Goal: Transaction & Acquisition: Purchase product/service

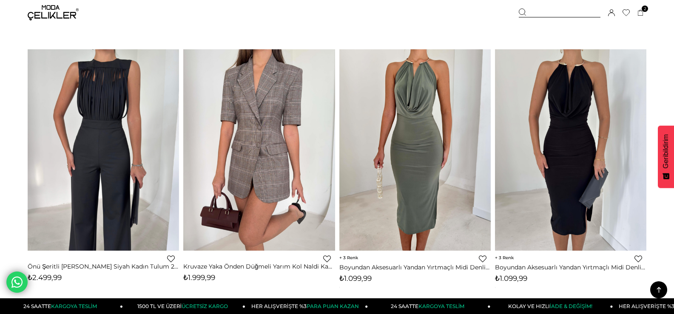
scroll to position [2828, 0]
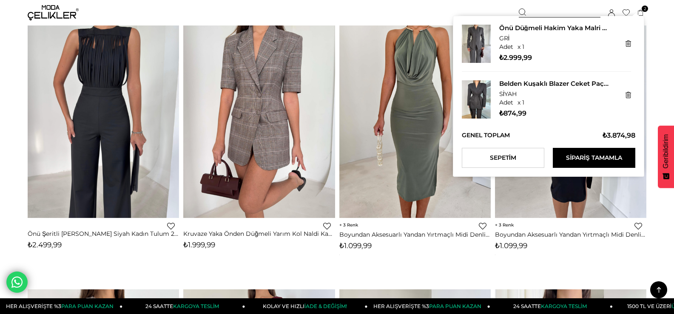
click at [638, 12] on icon at bounding box center [641, 13] width 6 height 6
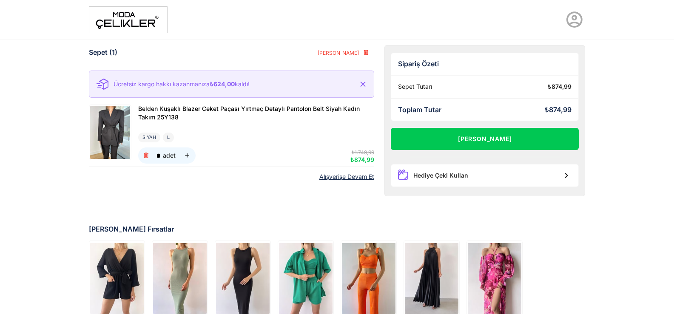
click at [137, 23] on img at bounding box center [128, 19] width 79 height 27
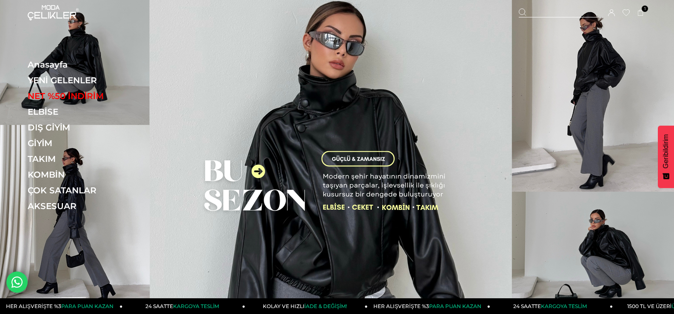
click at [371, 144] on img at bounding box center [337, 158] width 674 height 316
click at [422, 208] on img at bounding box center [337, 158] width 674 height 316
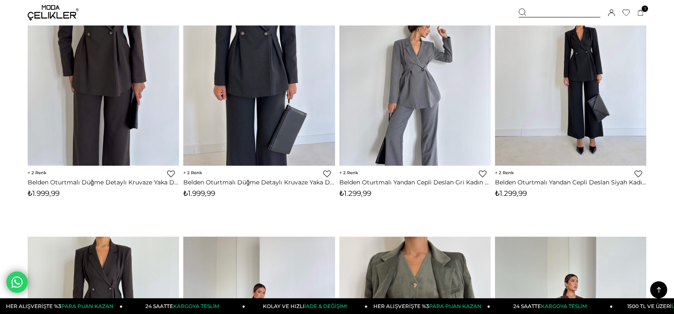
scroll to position [5046, 0]
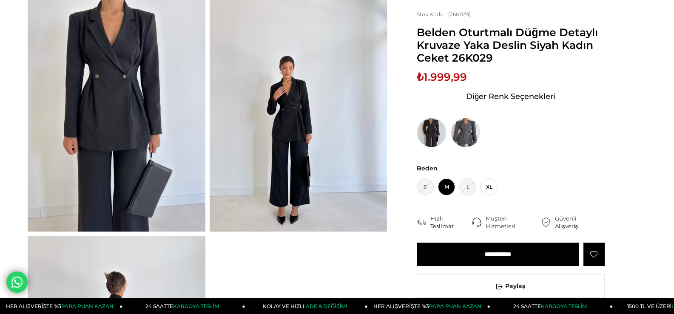
scroll to position [85, 0]
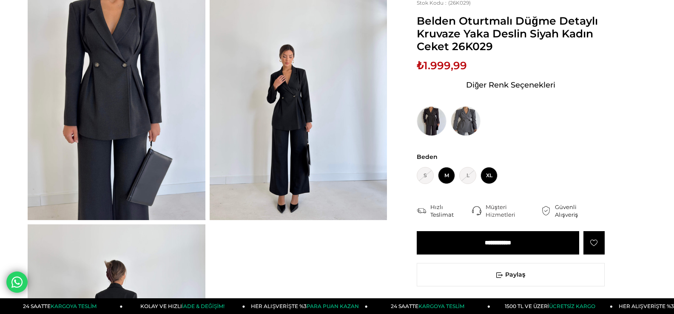
click at [496, 171] on span "XL" at bounding box center [489, 175] width 17 height 17
click at [504, 240] on input "**********" at bounding box center [498, 242] width 163 height 23
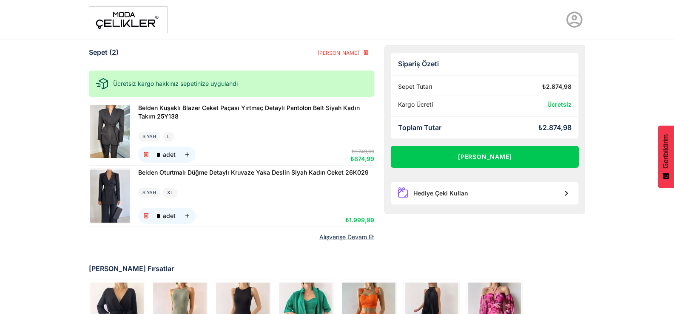
click at [117, 14] on img at bounding box center [128, 19] width 79 height 27
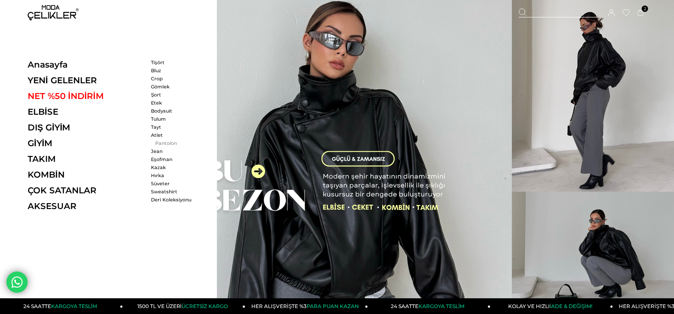
click at [160, 142] on link "Pantolon" at bounding box center [175, 143] width 49 height 6
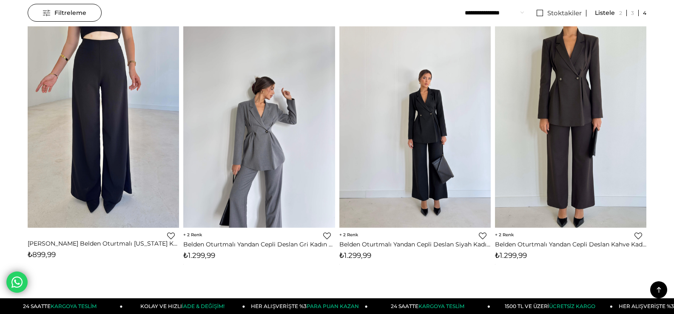
scroll to position [85, 0]
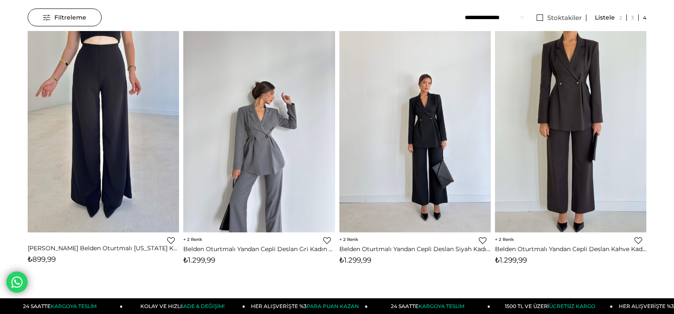
click at [122, 163] on img at bounding box center [103, 132] width 151 height 202
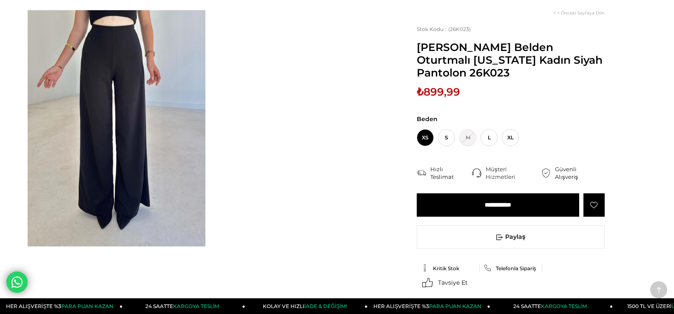
scroll to position [43, 0]
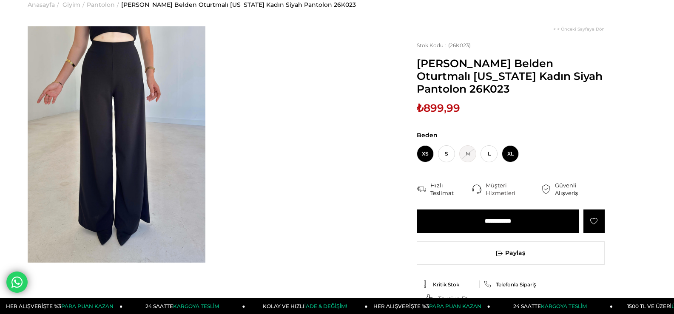
click at [512, 155] on span "XL" at bounding box center [510, 154] width 17 height 17
click at [496, 222] on input "**********" at bounding box center [498, 221] width 163 height 23
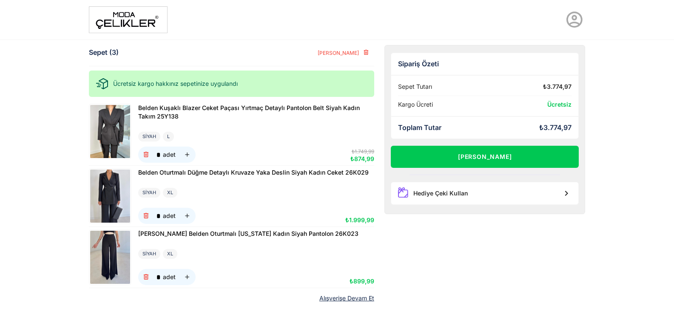
click at [127, 21] on img at bounding box center [128, 19] width 79 height 27
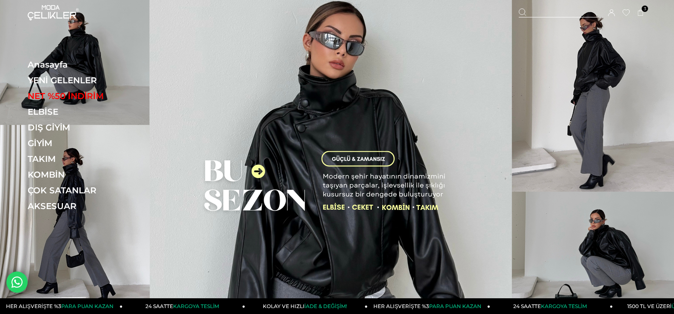
scroll to position [85, 0]
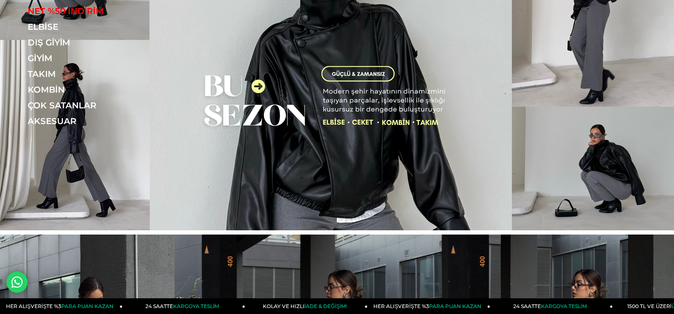
click at [376, 47] on img at bounding box center [337, 73] width 674 height 316
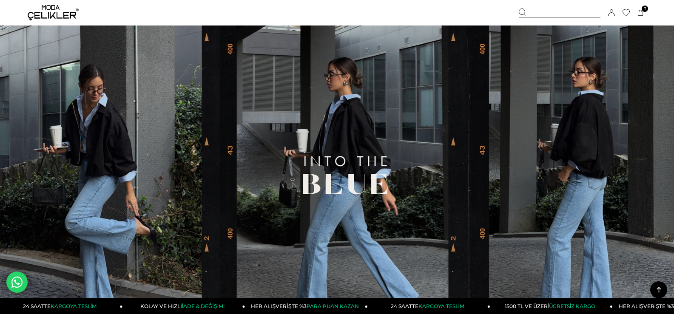
scroll to position [344, 0]
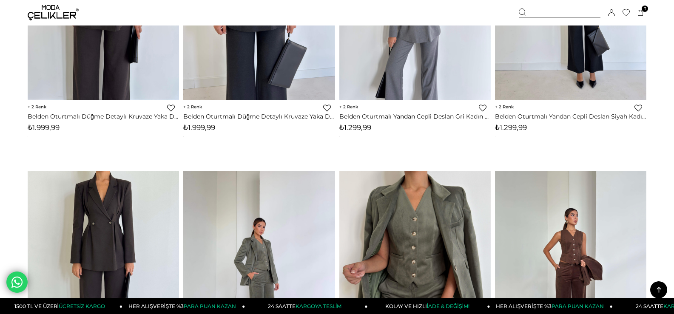
scroll to position [5233, 0]
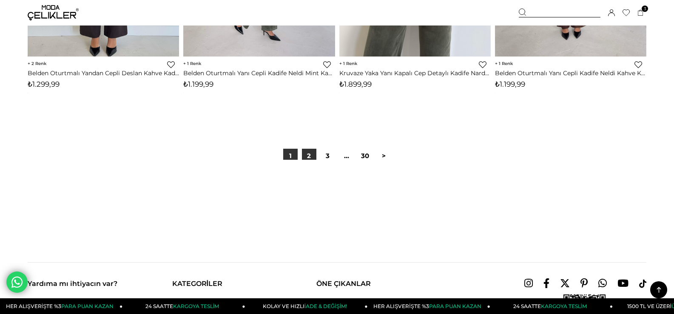
click at [308, 157] on link "2" at bounding box center [309, 156] width 14 height 14
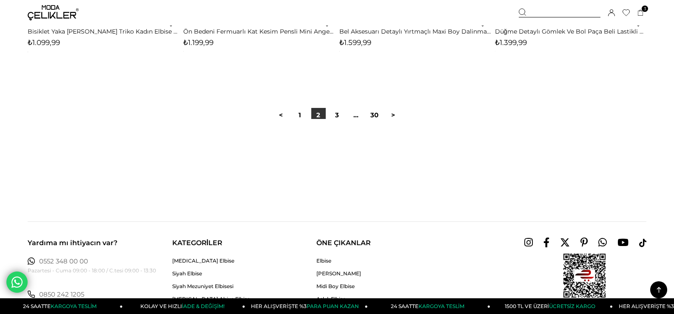
scroll to position [5501, 0]
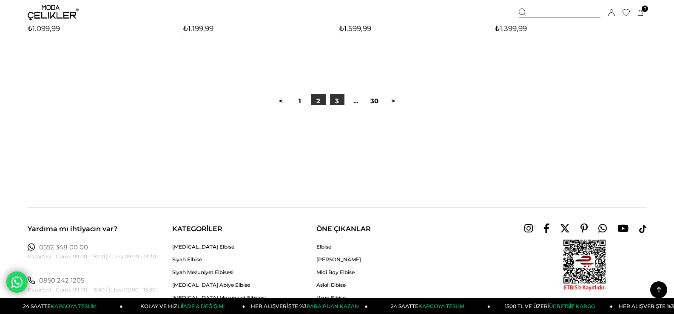
click at [339, 101] on link "3" at bounding box center [337, 101] width 14 height 14
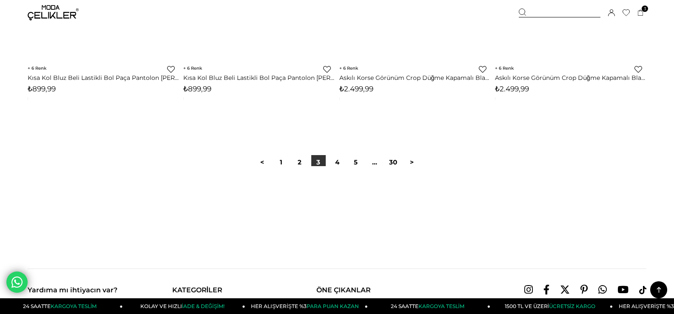
scroll to position [5446, 0]
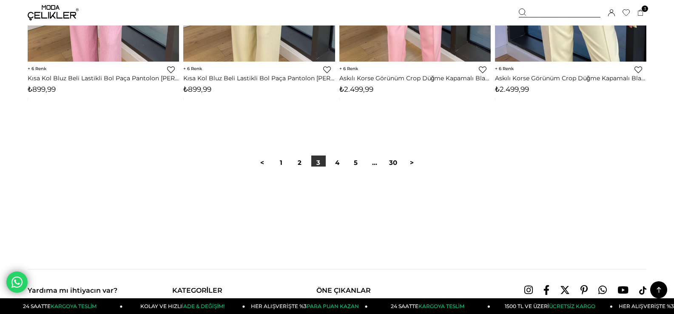
click at [662, 286] on icon at bounding box center [659, 290] width 11 height 11
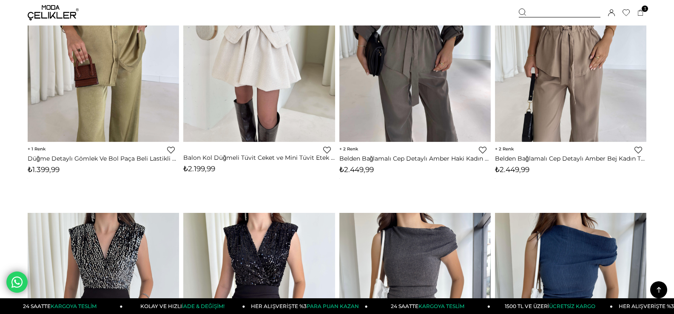
scroll to position [0, 0]
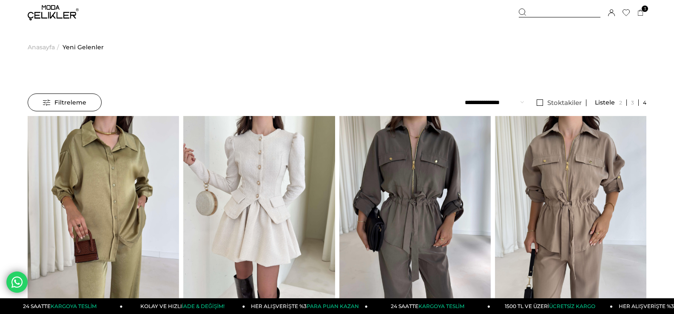
click at [43, 48] on span "Anasayfa" at bounding box center [41, 47] width 27 height 43
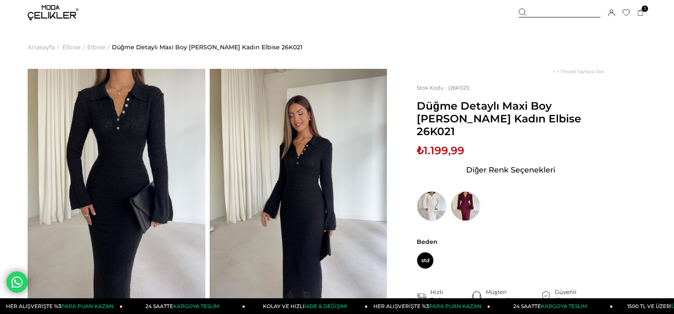
click at [430, 191] on img at bounding box center [432, 206] width 30 height 30
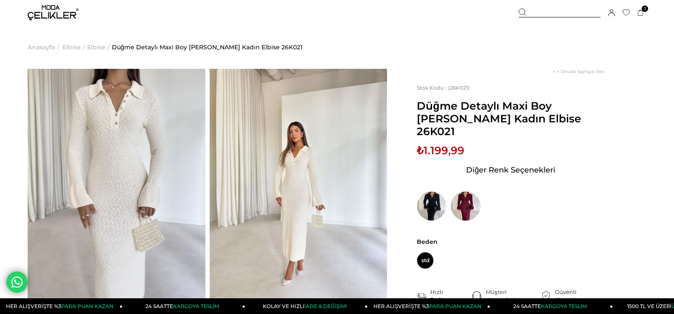
click at [462, 195] on img at bounding box center [466, 206] width 30 height 30
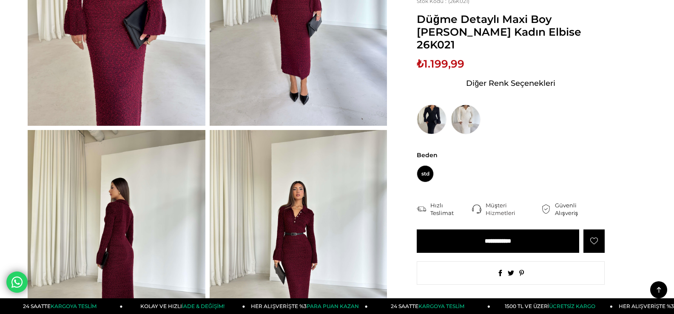
scroll to position [170, 0]
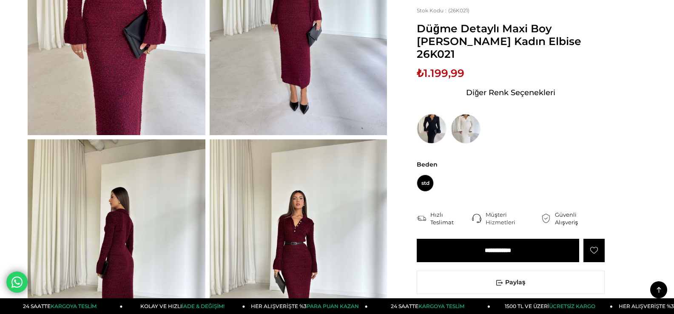
click at [421, 175] on span "std" at bounding box center [425, 183] width 17 height 17
click at [425, 175] on span "std" at bounding box center [425, 183] width 17 height 17
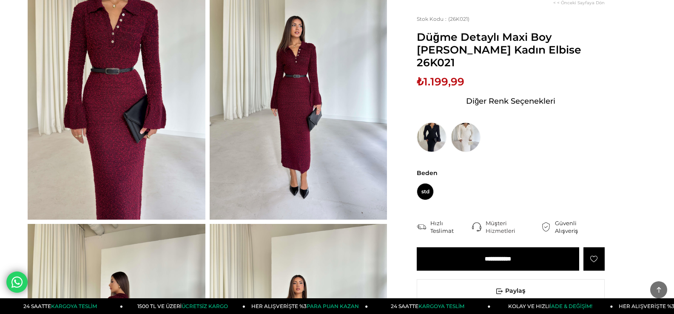
scroll to position [85, 0]
click at [425, 123] on img at bounding box center [432, 138] width 30 height 30
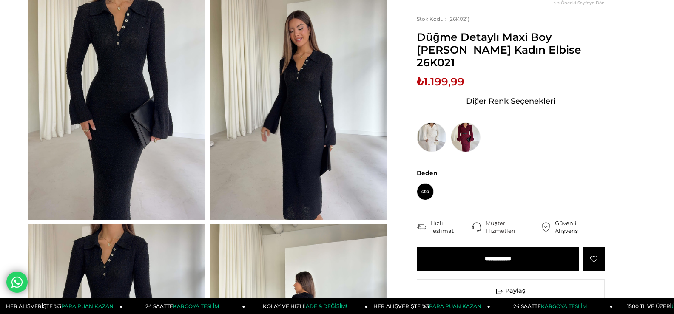
click at [502, 248] on input "**********" at bounding box center [498, 259] width 163 height 23
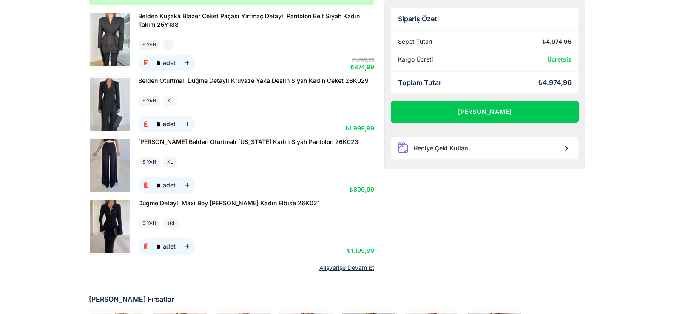
scroll to position [110, 0]
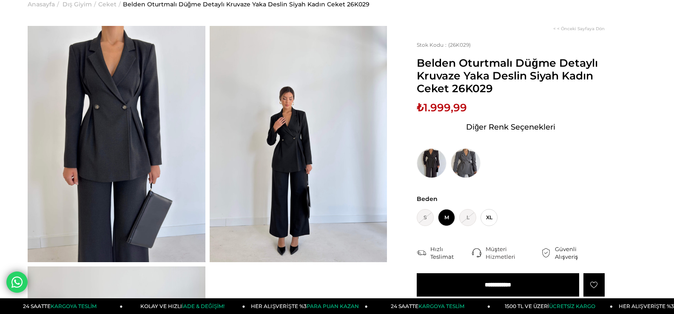
scroll to position [43, 0]
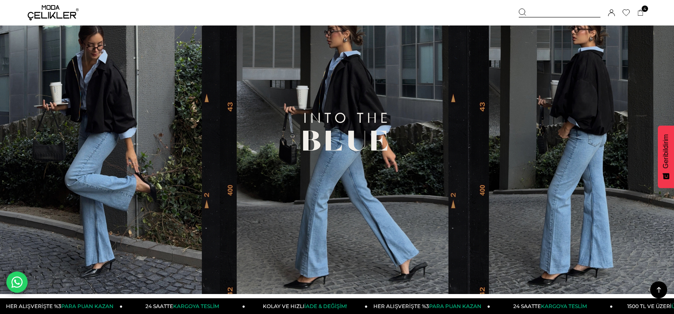
scroll to position [383, 0]
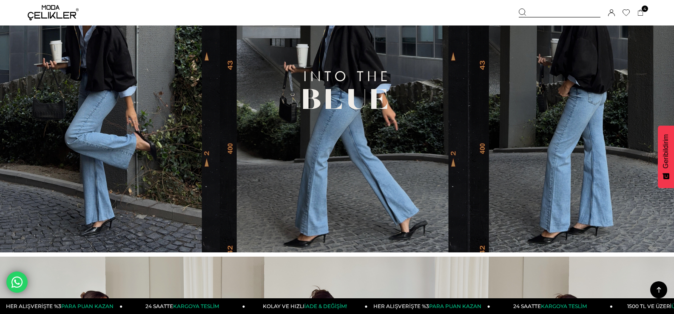
click at [316, 127] on img at bounding box center [337, 95] width 674 height 316
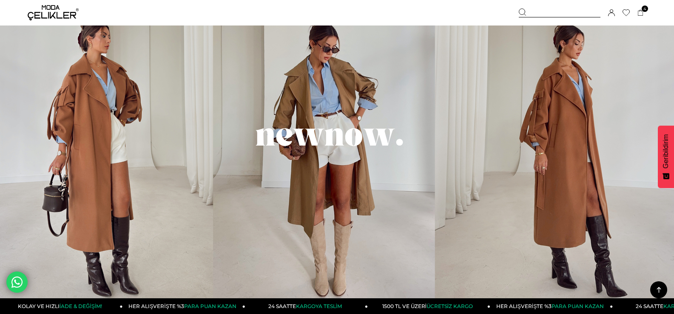
scroll to position [723, 0]
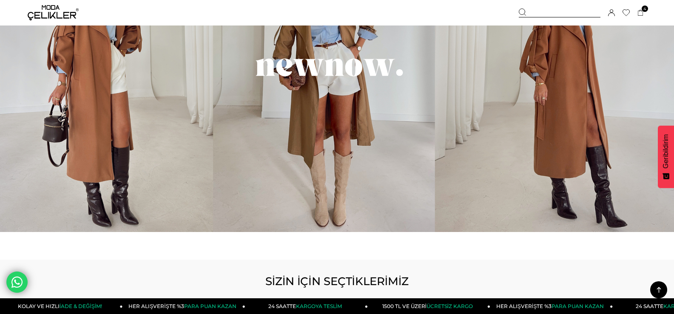
click at [342, 144] on img at bounding box center [337, 75] width 674 height 316
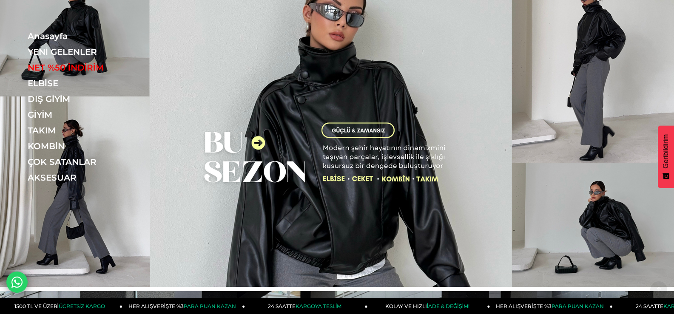
scroll to position [0, 0]
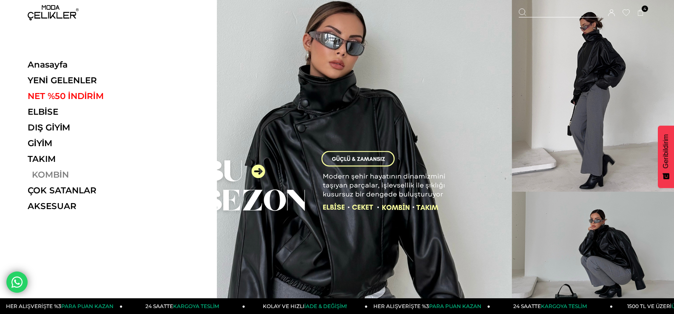
click at [41, 173] on link "KOMBİN" at bounding box center [86, 175] width 117 height 10
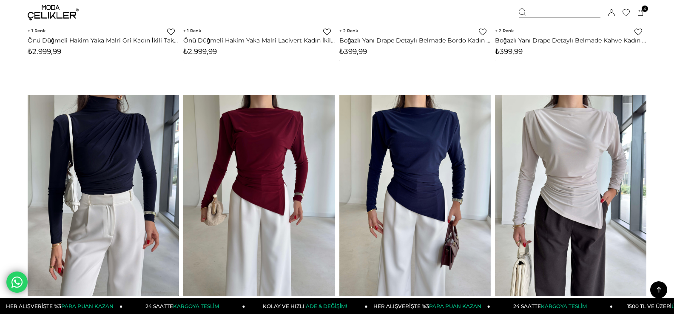
scroll to position [936, 0]
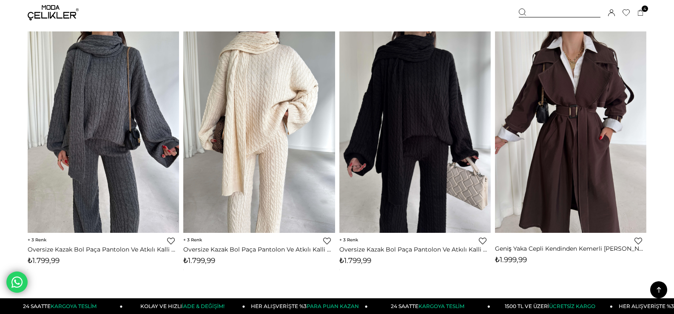
scroll to position [511, 0]
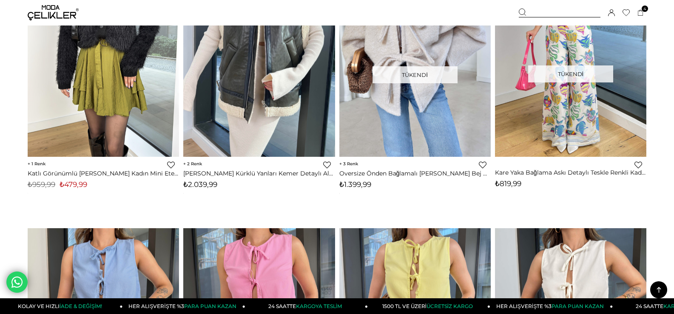
scroll to position [2680, 0]
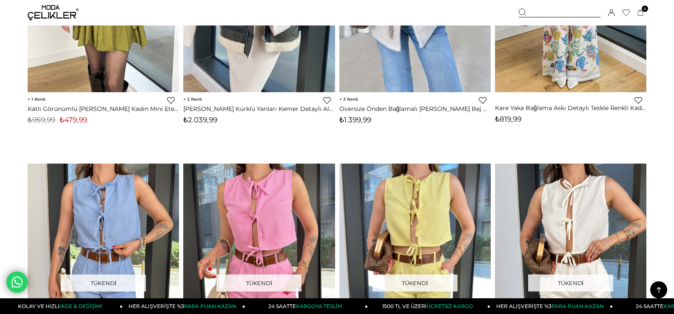
click at [655, 291] on icon at bounding box center [659, 290] width 11 height 11
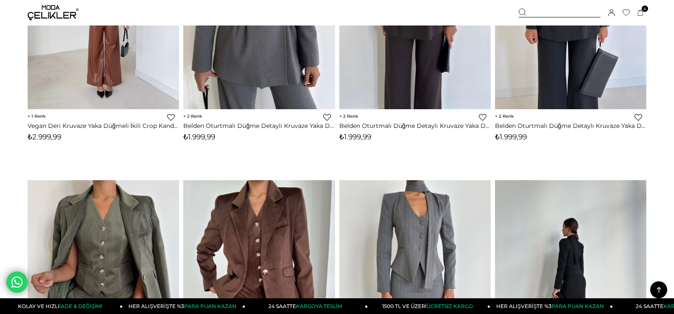
scroll to position [0, 0]
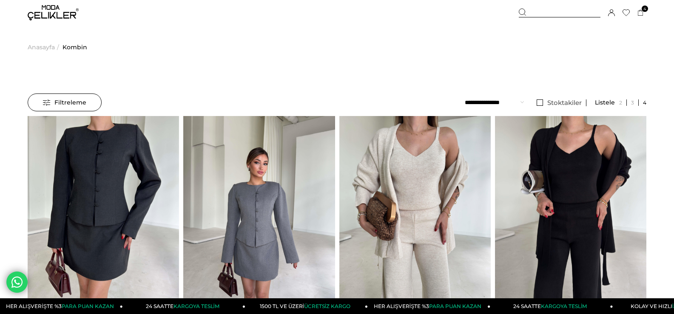
click at [62, 9] on img at bounding box center [53, 12] width 51 height 15
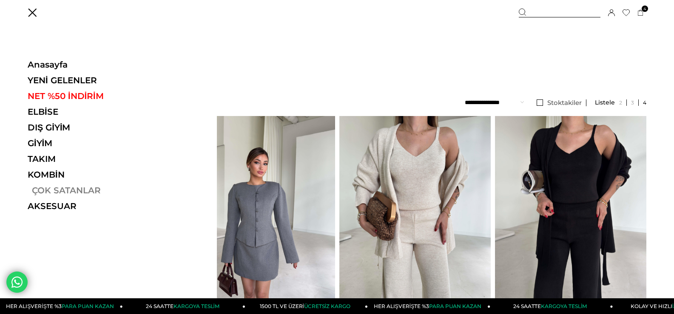
click at [55, 191] on link "ÇOK SATANLAR" at bounding box center [86, 190] width 117 height 10
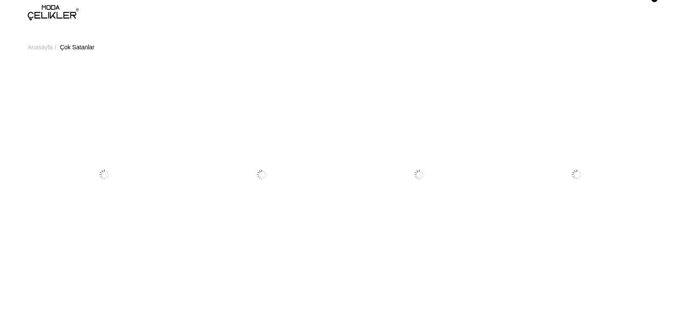
click at [55, 191] on link at bounding box center [104, 175] width 153 height 204
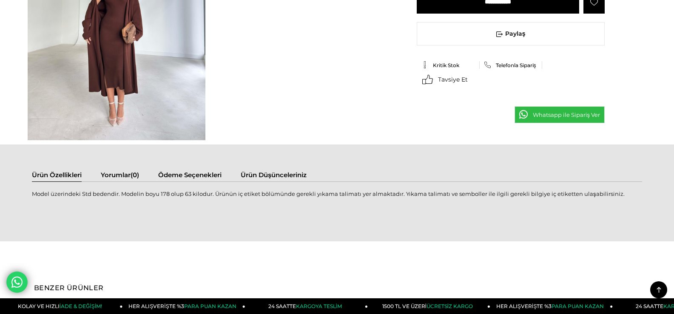
scroll to position [723, 0]
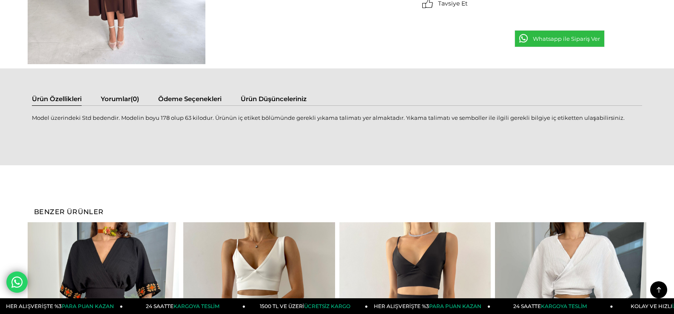
click at [297, 101] on link "Ürün Düşünceleriniz" at bounding box center [274, 100] width 66 height 11
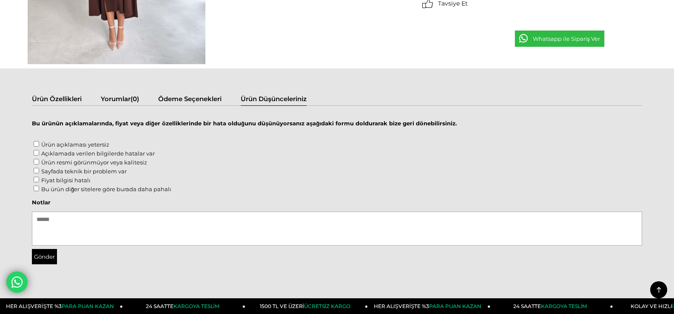
click at [68, 103] on link "Ürün Özellikleri" at bounding box center [57, 100] width 50 height 11
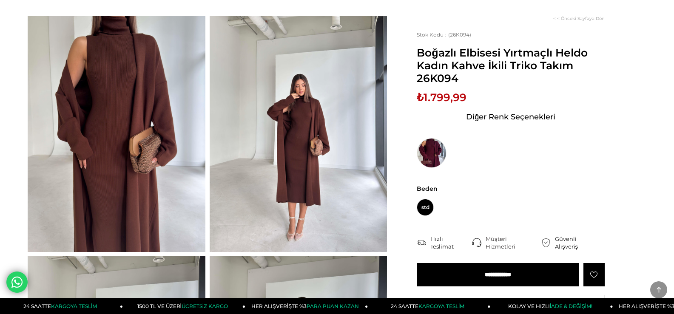
scroll to position [0, 0]
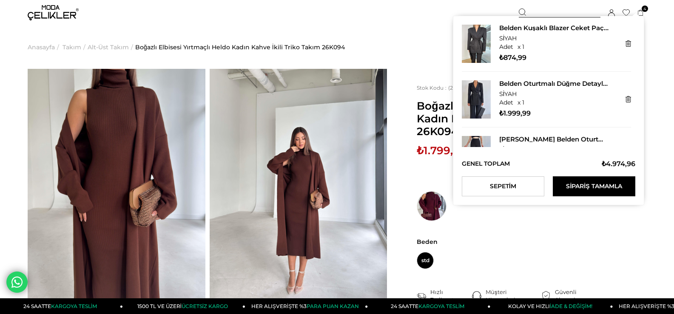
click at [643, 12] on icon at bounding box center [641, 13] width 6 height 6
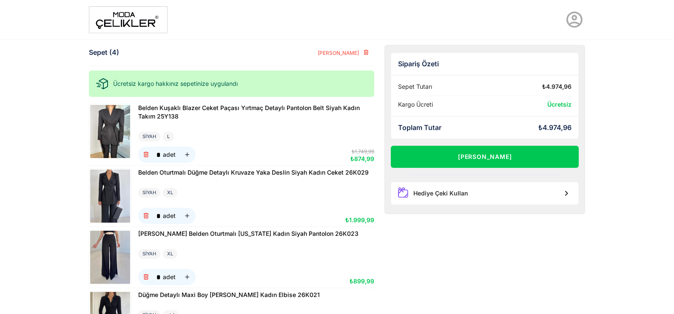
click at [572, 17] on icon at bounding box center [574, 19] width 19 height 19
click at [525, 58] on link "Üye Ol" at bounding box center [550, 59] width 80 height 14
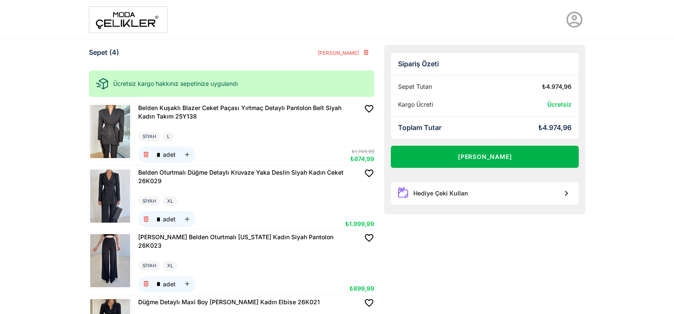
click at [496, 154] on button "[PERSON_NAME]" at bounding box center [485, 157] width 188 height 22
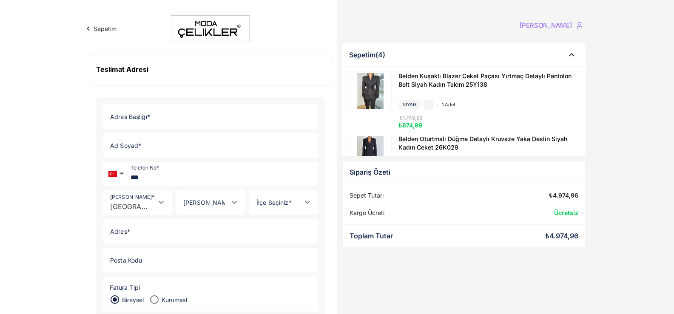
click at [191, 114] on input "Adres Başlığı *" at bounding box center [207, 117] width 209 height 24
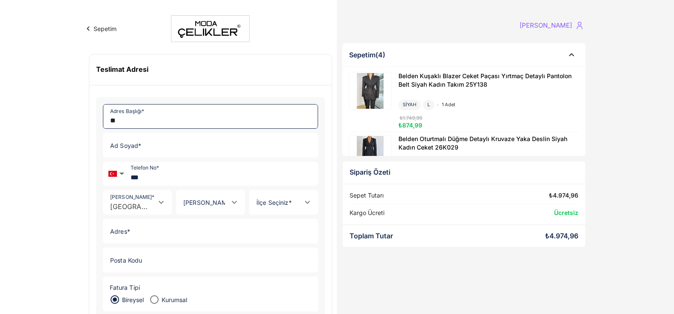
type input "**"
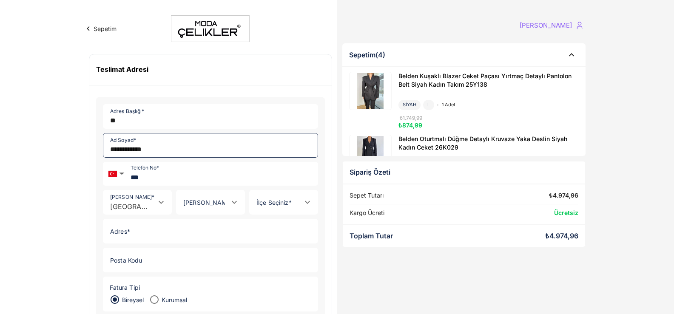
type input "**********"
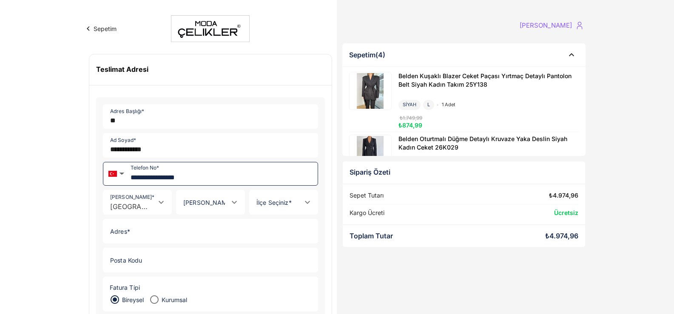
type input "**********"
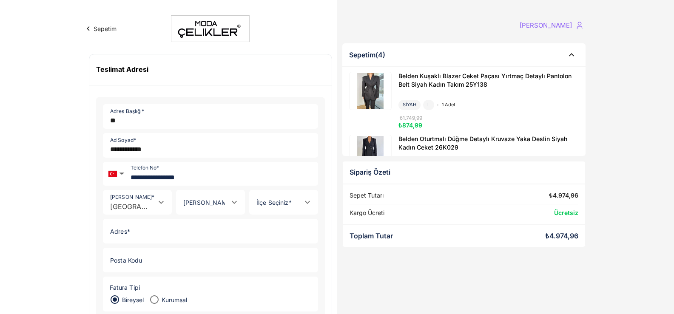
click at [218, 202] on div at bounding box center [202, 203] width 51 height 24
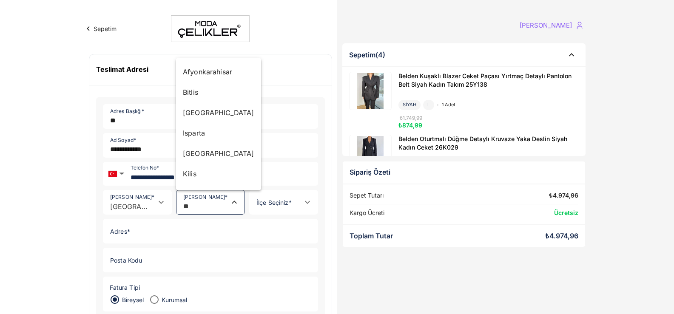
click at [213, 157] on div "[GEOGRAPHIC_DATA]" at bounding box center [218, 153] width 71 height 10
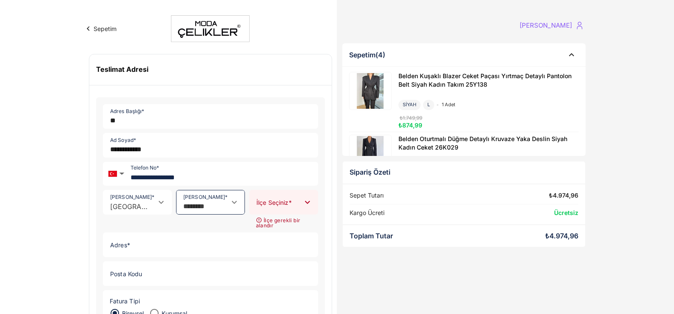
type input "********"
click at [273, 203] on input "[PERSON_NAME] *" at bounding box center [275, 207] width 51 height 8
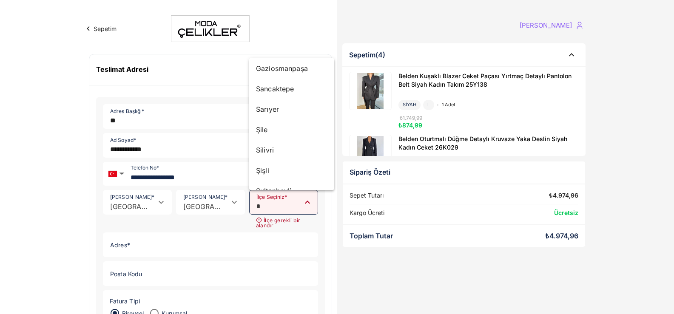
scroll to position [175, 0]
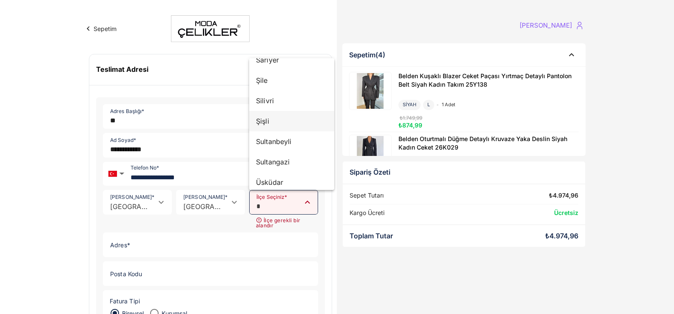
click at [274, 121] on div "Şişli" at bounding box center [291, 121] width 71 height 10
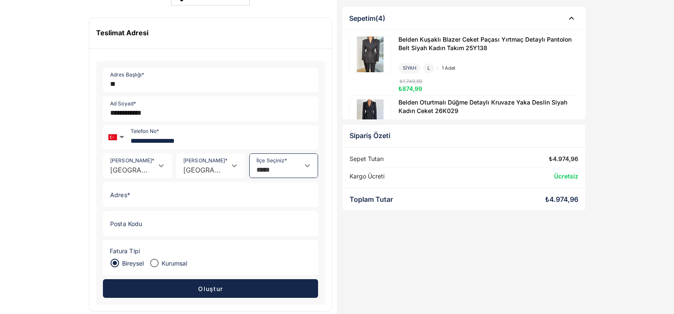
scroll to position [85, 0]
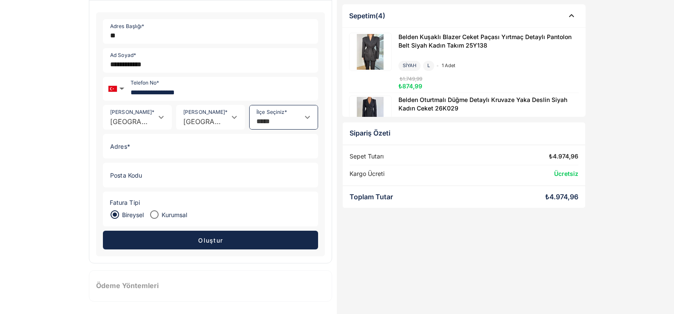
type input "*****"
click at [166, 148] on input "Adres *" at bounding box center [207, 146] width 209 height 24
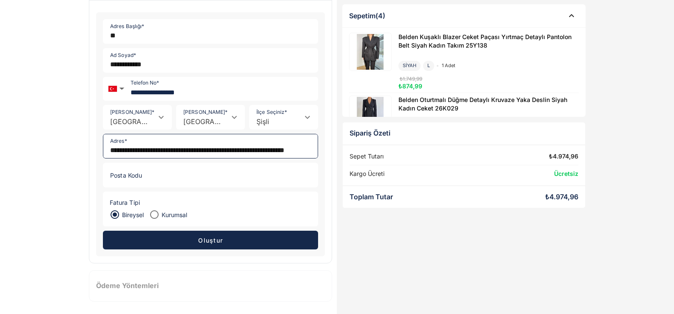
scroll to position [0, 59]
type input "**********"
click at [158, 238] on button "Oluştur" at bounding box center [210, 240] width 215 height 19
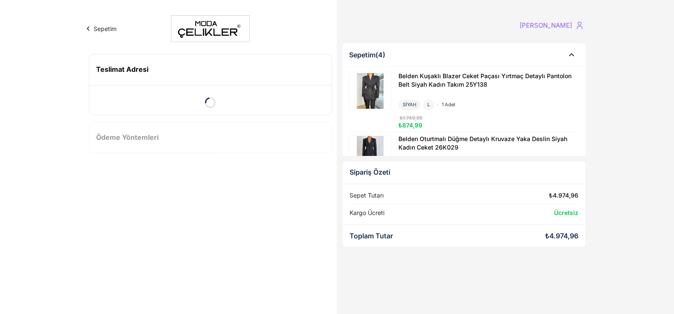
scroll to position [0, 0]
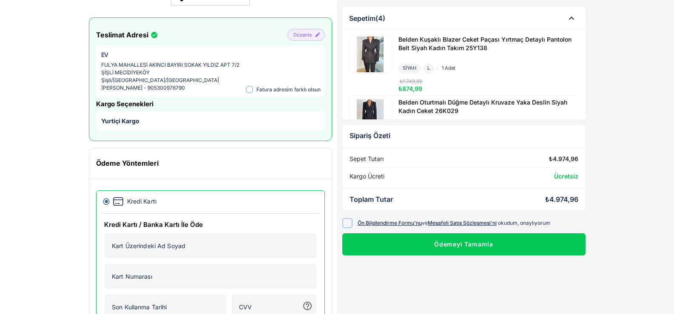
scroll to position [76, 0]
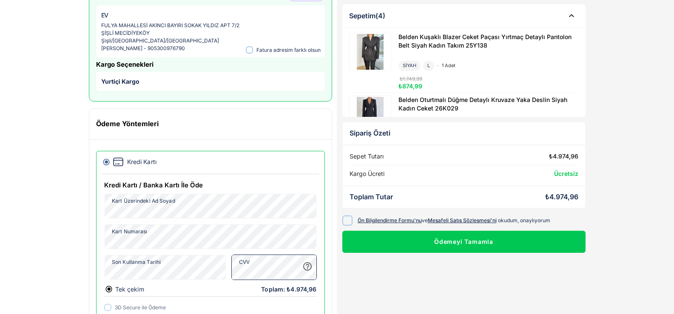
click at [441, 288] on div "Sepetim (4) Belden Kuşaklı Blazer Ceket Paçası Yırtmaç Detaylı Pantolon Belt Si…" at bounding box center [464, 157] width 254 height 391
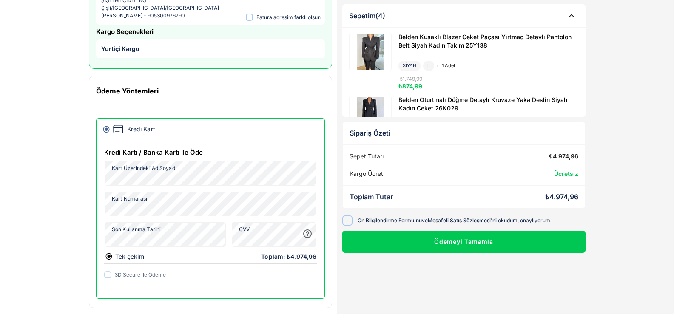
click at [345, 217] on div at bounding box center [347, 220] width 10 height 10
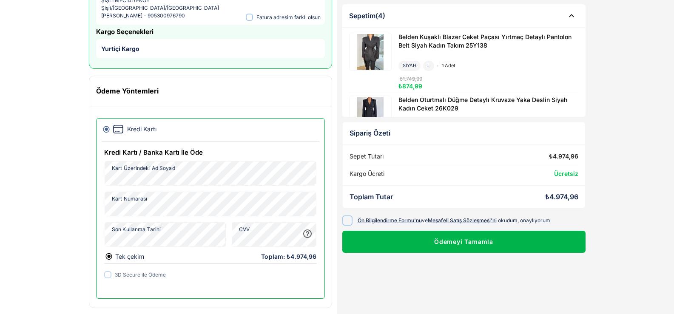
click at [494, 243] on button "Ödemeyi Tamamla" at bounding box center [463, 242] width 243 height 22
